Goal: Find specific page/section: Find specific page/section

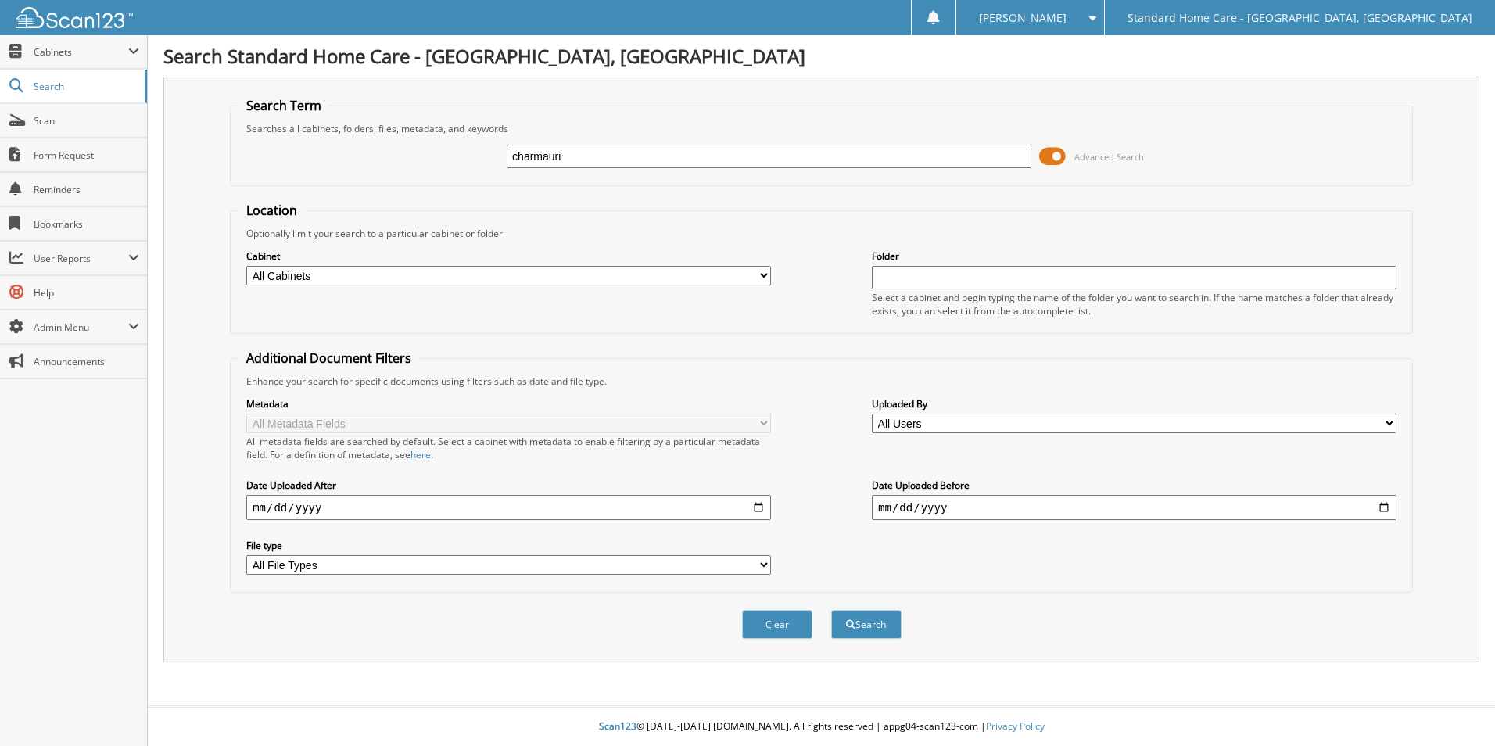
type input "charmauri"
click at [831, 610] on button "Search" at bounding box center [866, 624] width 70 height 29
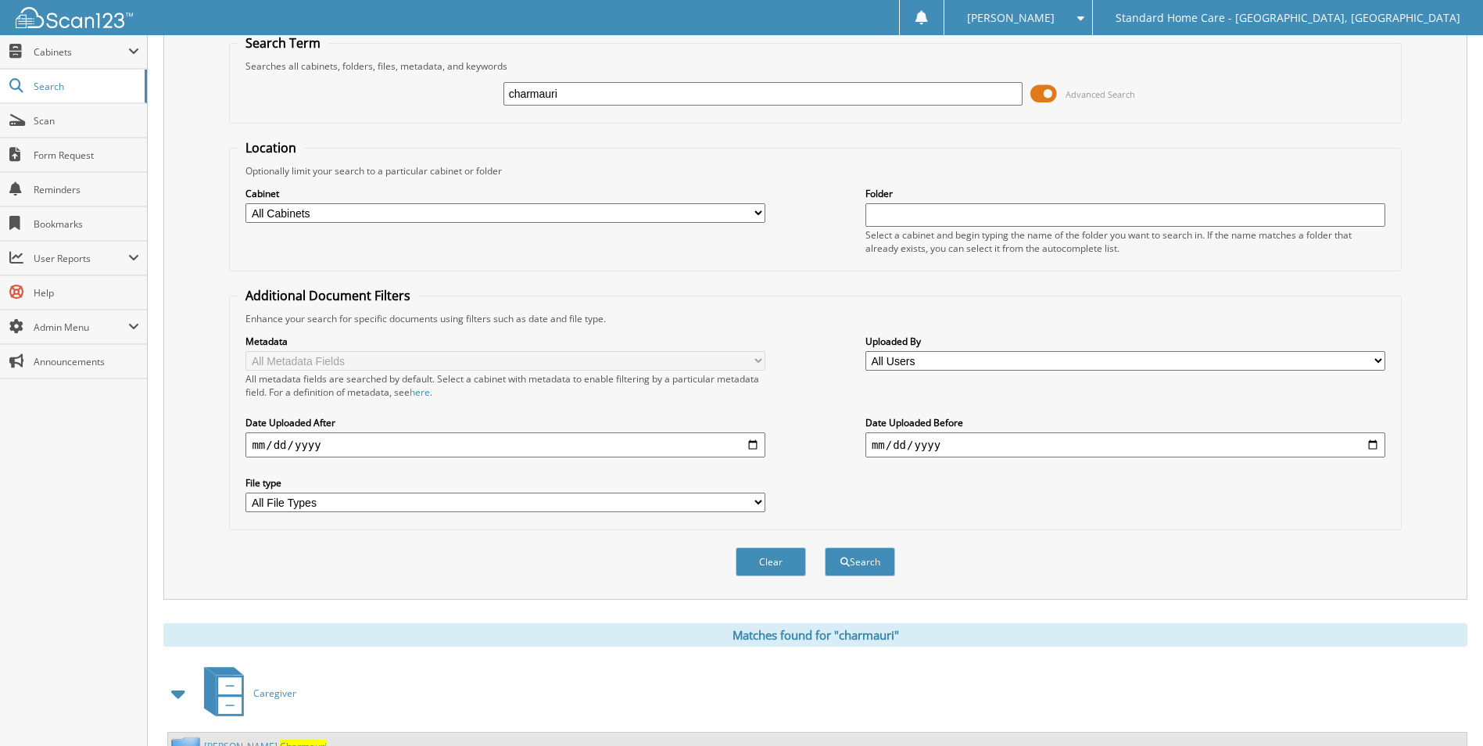
scroll to position [128, 0]
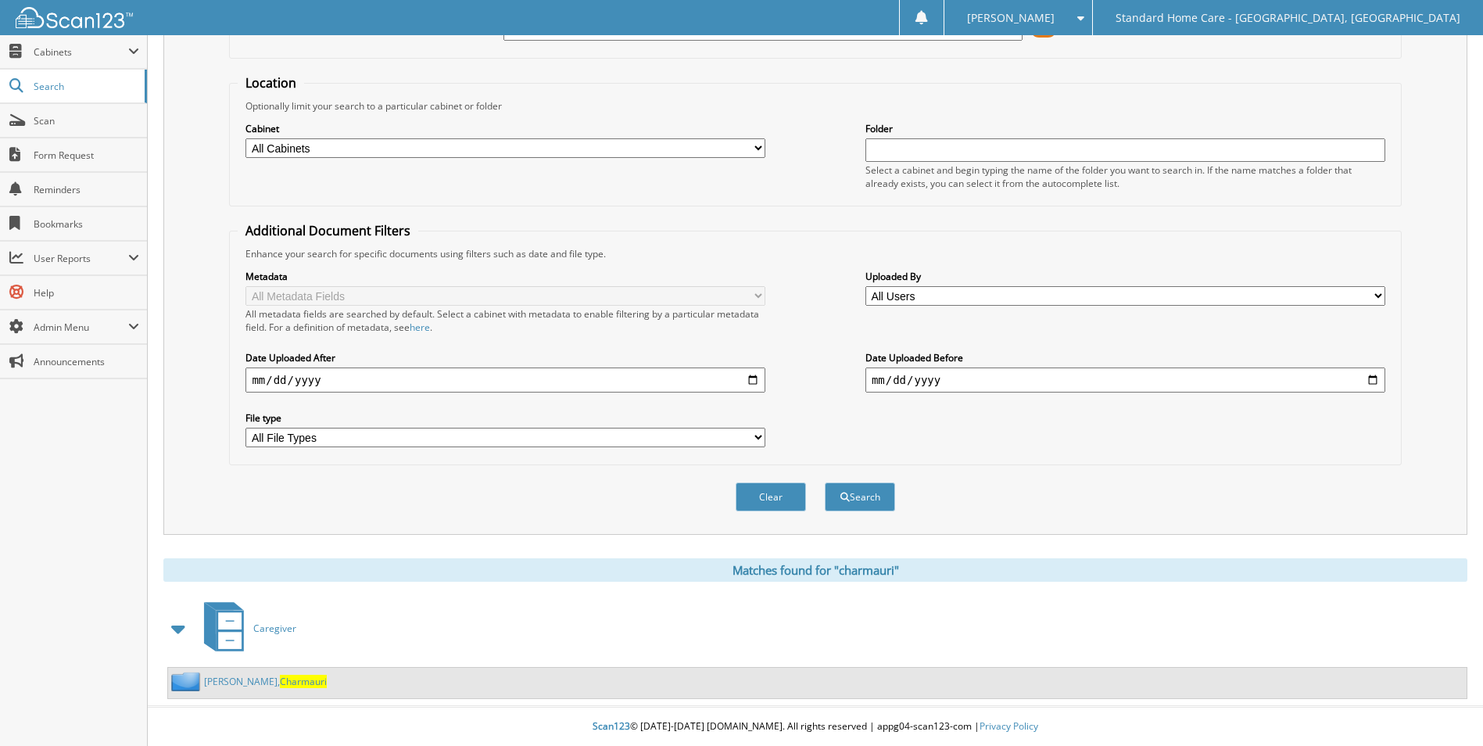
click at [280, 679] on span "Charmauri" at bounding box center [303, 681] width 47 height 13
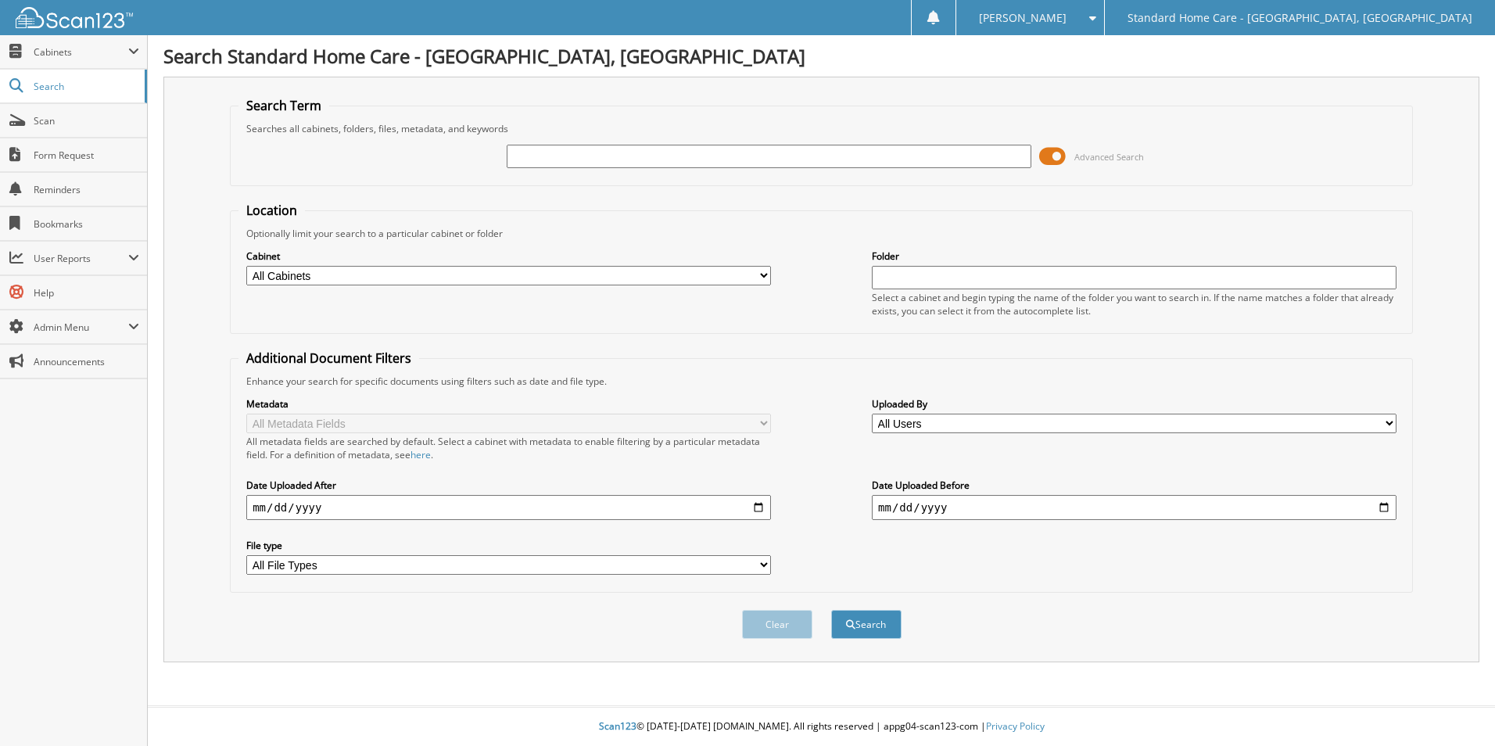
drag, startPoint x: 632, startPoint y: 127, endPoint x: 654, endPoint y: 144, distance: 27.8
click at [632, 127] on div "Searches all cabinets, folders, files, metadata, and keywords" at bounding box center [821, 128] width 1166 height 13
click at [668, 155] on input "text" at bounding box center [769, 156] width 525 height 23
type input "[PERSON_NAME]"
click at [831, 610] on button "Search" at bounding box center [866, 624] width 70 height 29
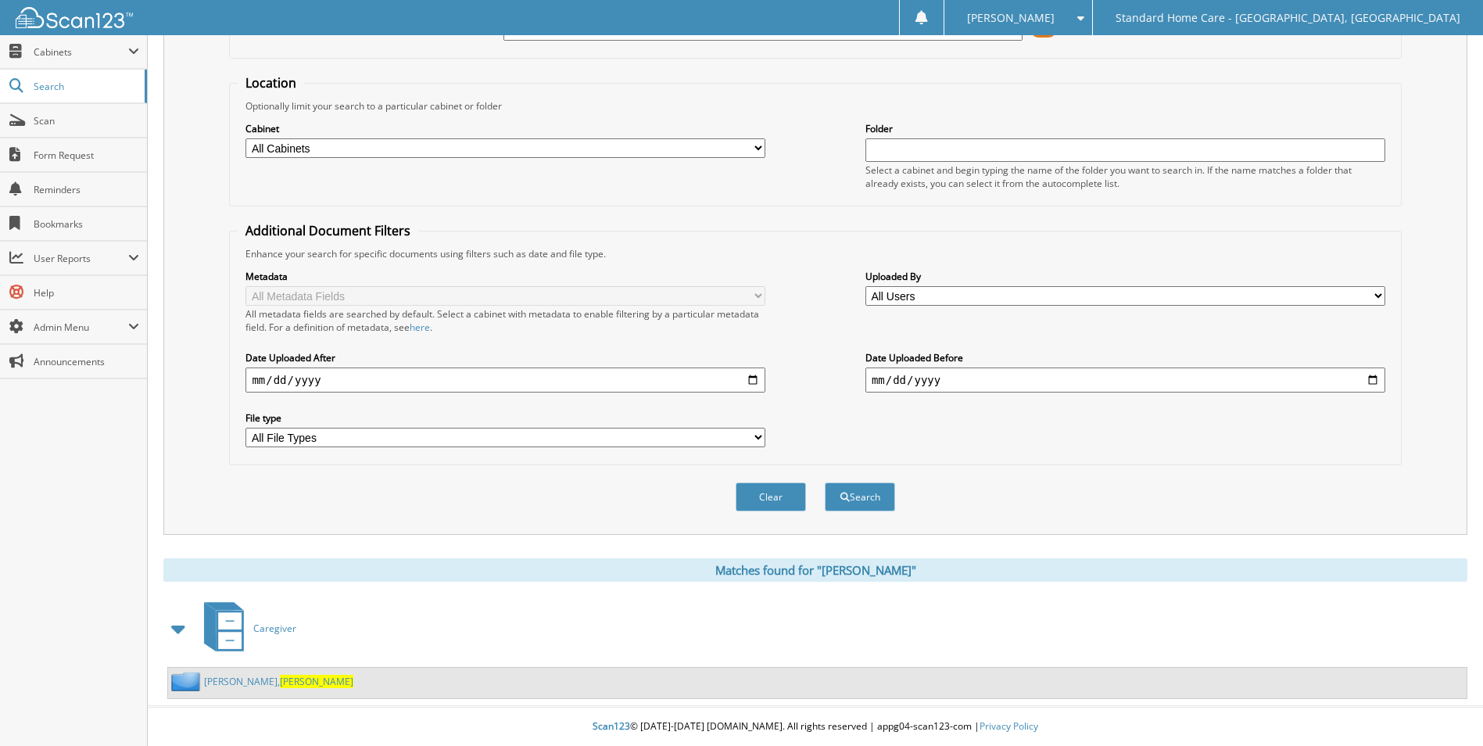
click at [232, 681] on link "Webster, Elona" at bounding box center [278, 681] width 149 height 13
